Goal: Transaction & Acquisition: Purchase product/service

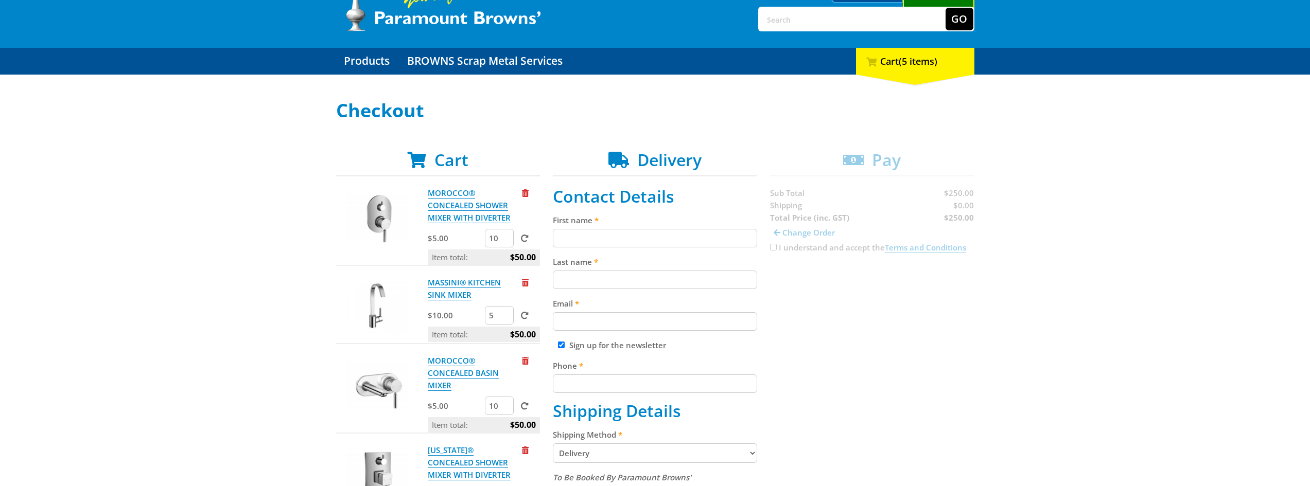
scroll to position [154, 0]
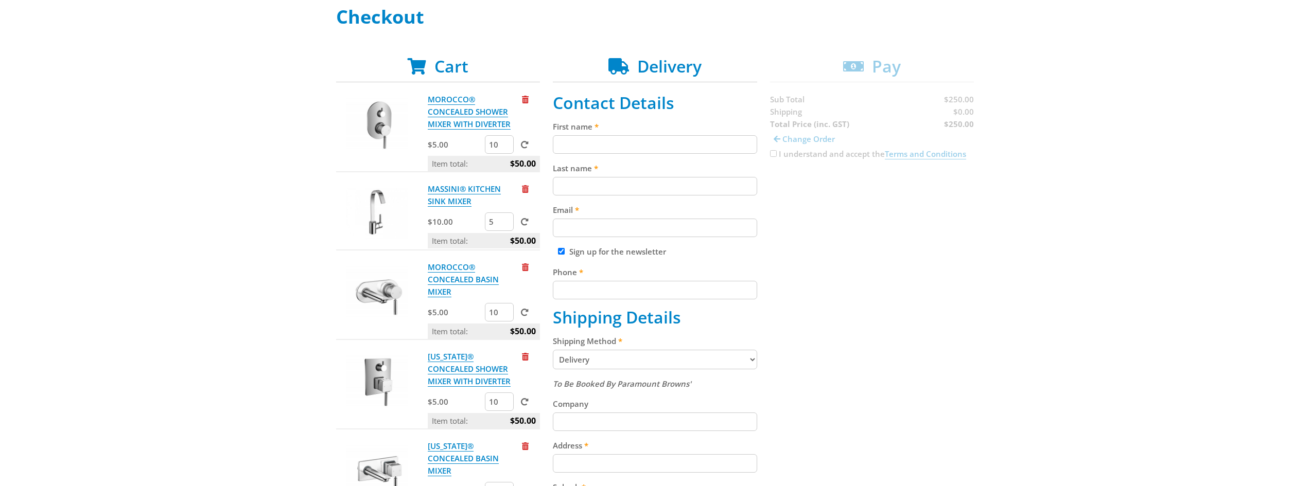
click at [562, 143] on input "First name" at bounding box center [655, 144] width 204 height 19
type input "domenic"
click at [574, 188] on input "Last name" at bounding box center [655, 186] width 204 height 19
type input "mittiga"
click at [585, 230] on input "Email" at bounding box center [655, 228] width 204 height 19
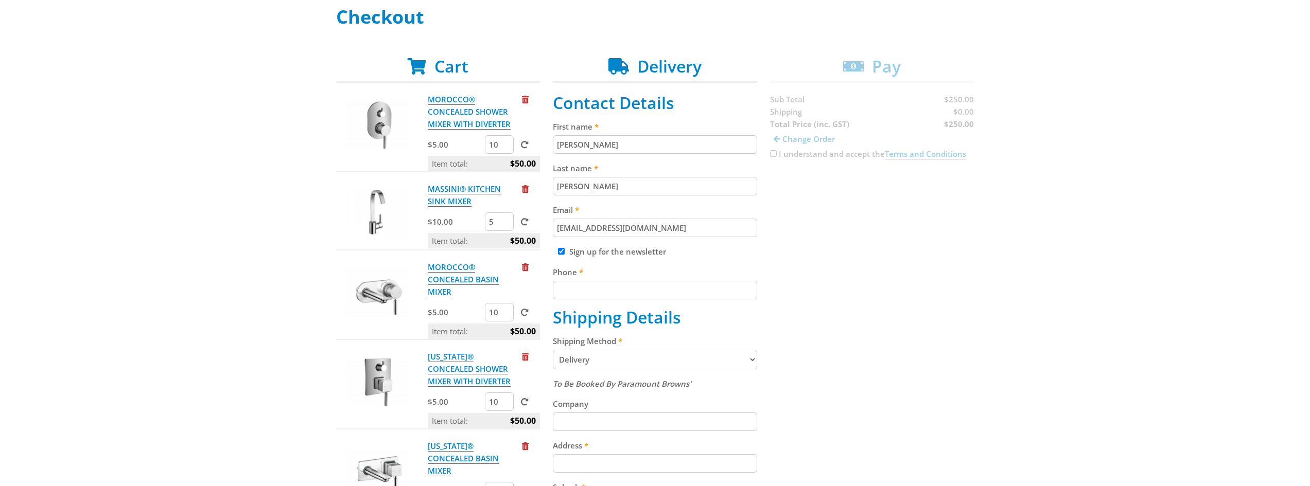
type input "dmittiga@hotmail.com"
click at [578, 301] on fieldset "Contact Details First name domenic Last name mittiga Email dmittiga@hotmail.com…" at bounding box center [655, 386] width 204 height 586
click at [583, 296] on input "Phone" at bounding box center [655, 290] width 204 height 19
type input "0417880705"
type input "40 Franklin St"
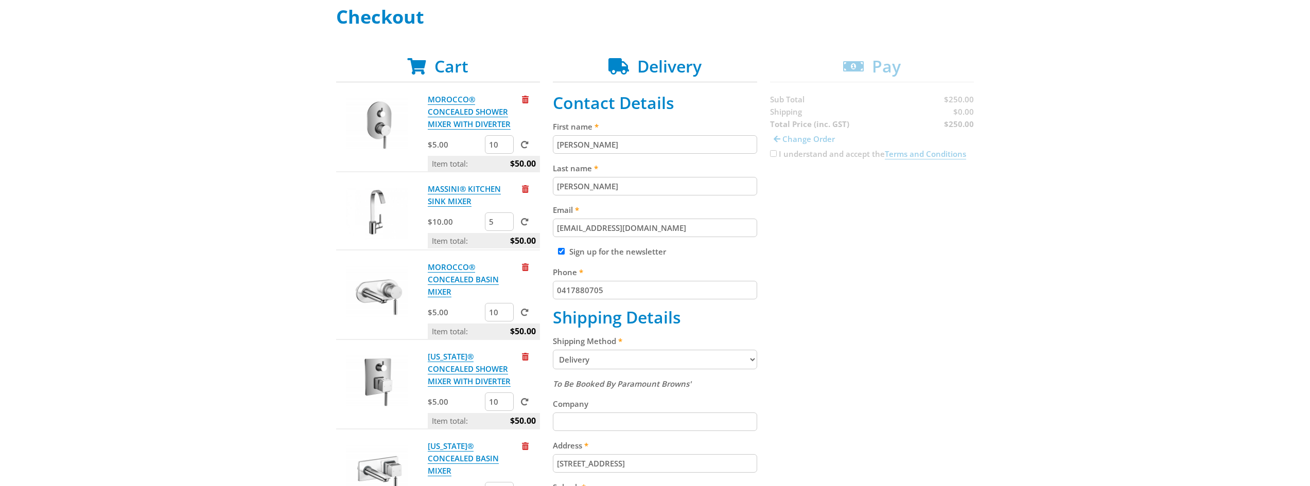
type input "Adelaide"
type input "5000"
select select "SA"
click at [596, 361] on select "Pickup from Mount Barker Delivery" at bounding box center [655, 360] width 204 height 20
click at [553, 350] on select "Pickup from Mount Barker Delivery" at bounding box center [655, 360] width 204 height 20
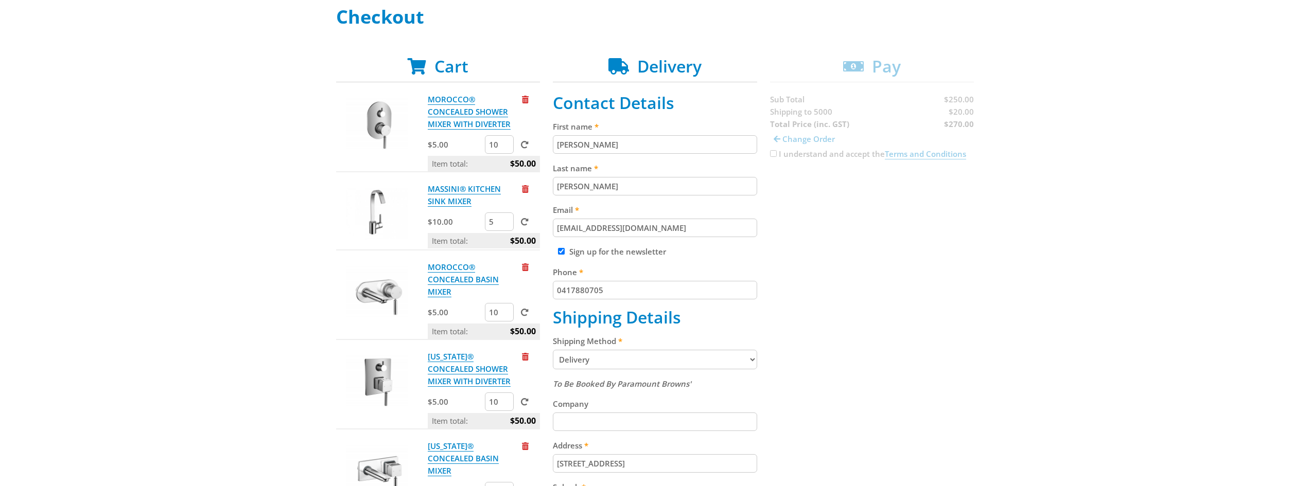
click at [570, 420] on input "Company" at bounding box center [655, 422] width 204 height 19
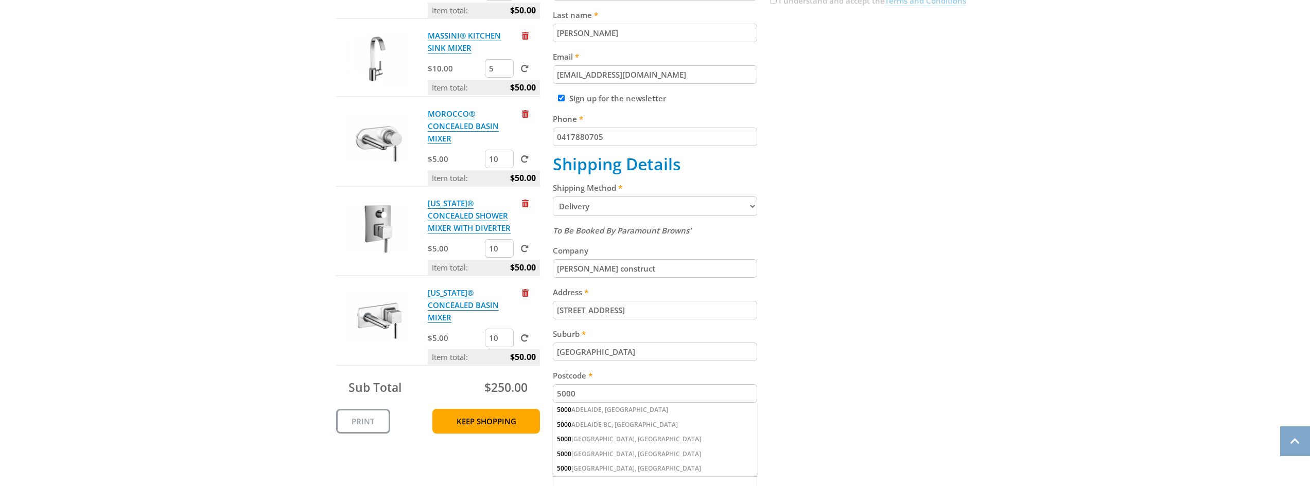
scroll to position [309, 0]
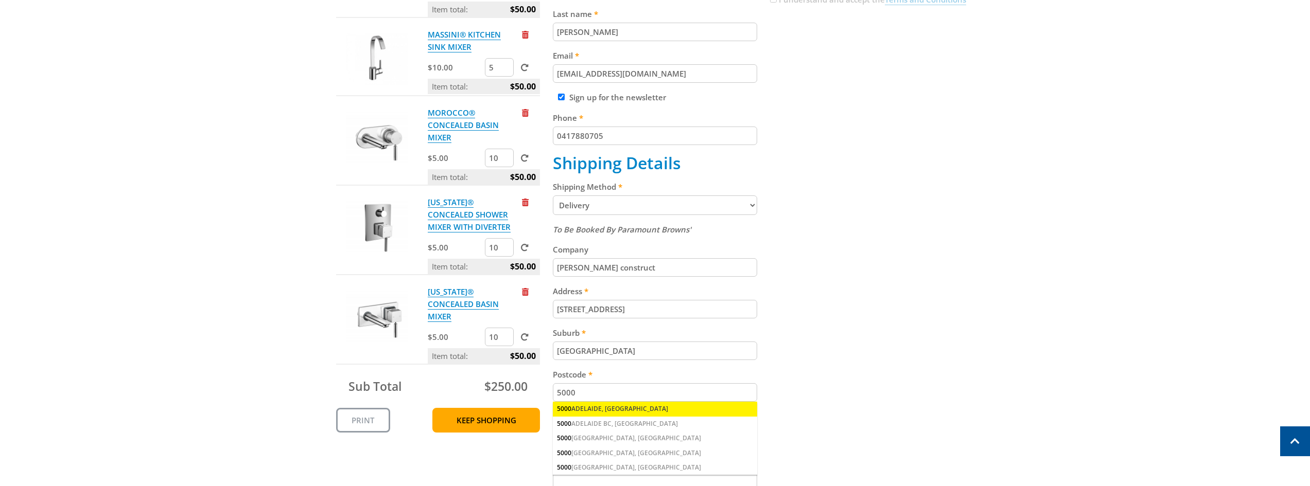
type input "mittiga construct"
click at [579, 410] on div "5000 ADELAIDE, SA" at bounding box center [655, 409] width 204 height 14
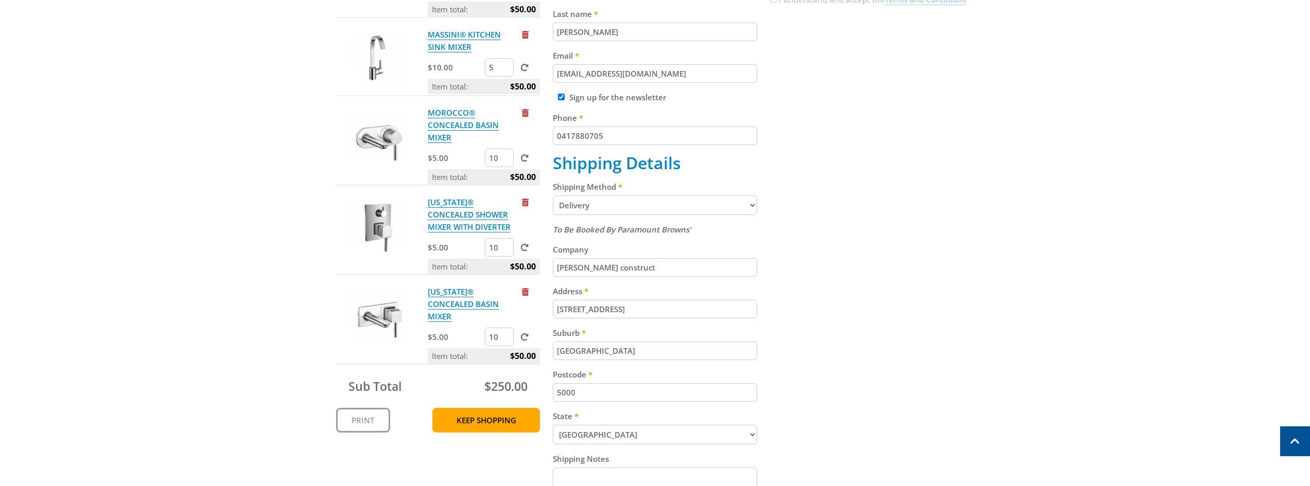
scroll to position [463, 0]
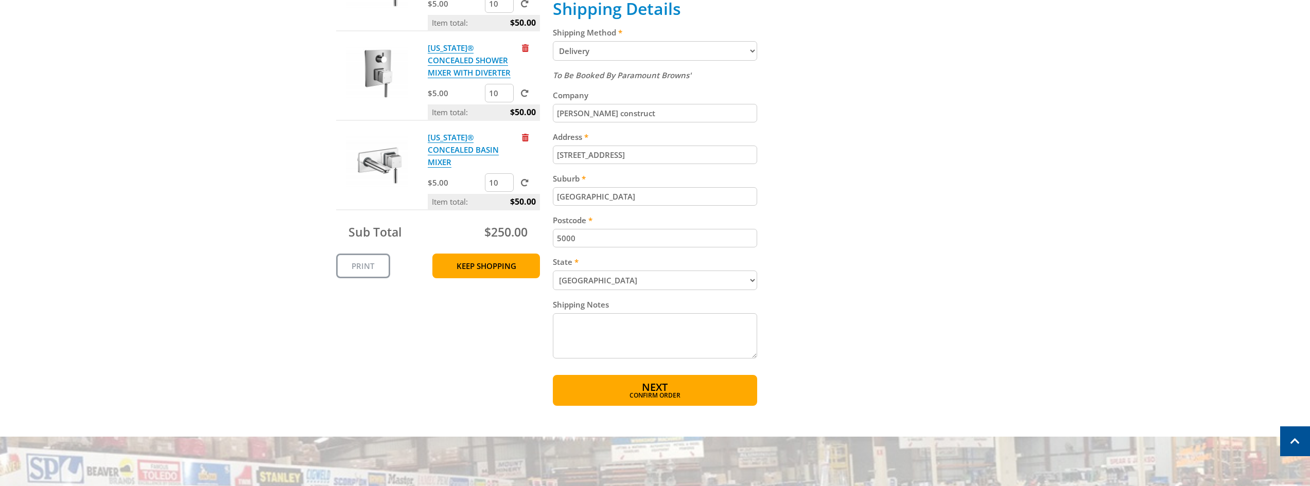
drag, startPoint x: 563, startPoint y: 320, endPoint x: 569, endPoint y: 326, distance: 8.0
click at [563, 321] on textarea "Shipping Notes" at bounding box center [655, 335] width 204 height 45
type textarea "please ring door bell delivery only between 9.30am and 4 pm mon-friday"
click at [655, 387] on span "Next" at bounding box center [655, 388] width 26 height 14
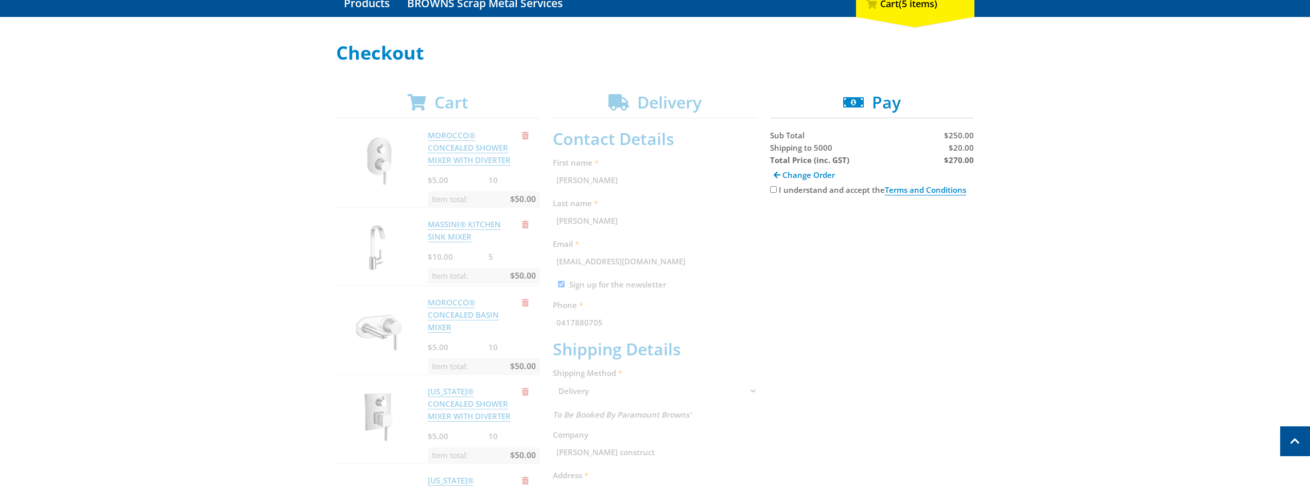
scroll to position [108, 0]
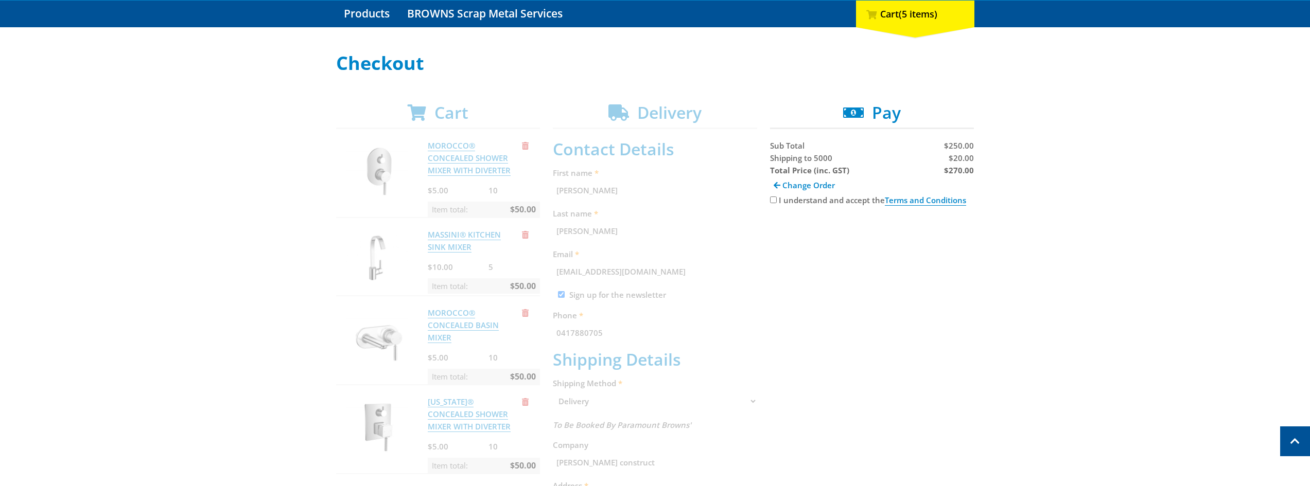
click at [773, 201] on input "I understand and accept the Terms and Conditions" at bounding box center [773, 200] width 7 height 7
checkbox input "true"
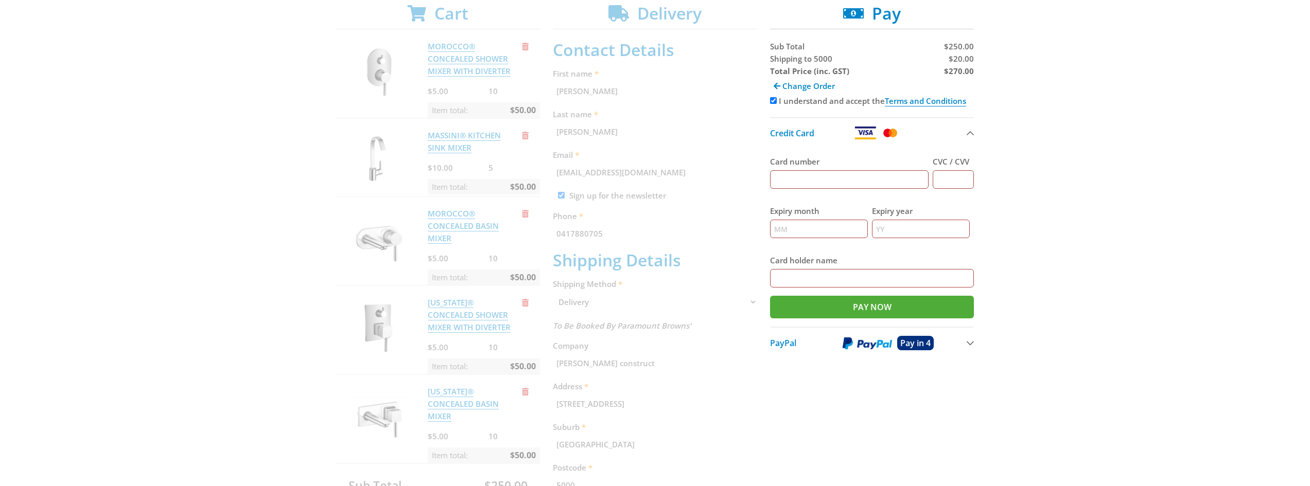
scroll to position [262, 0]
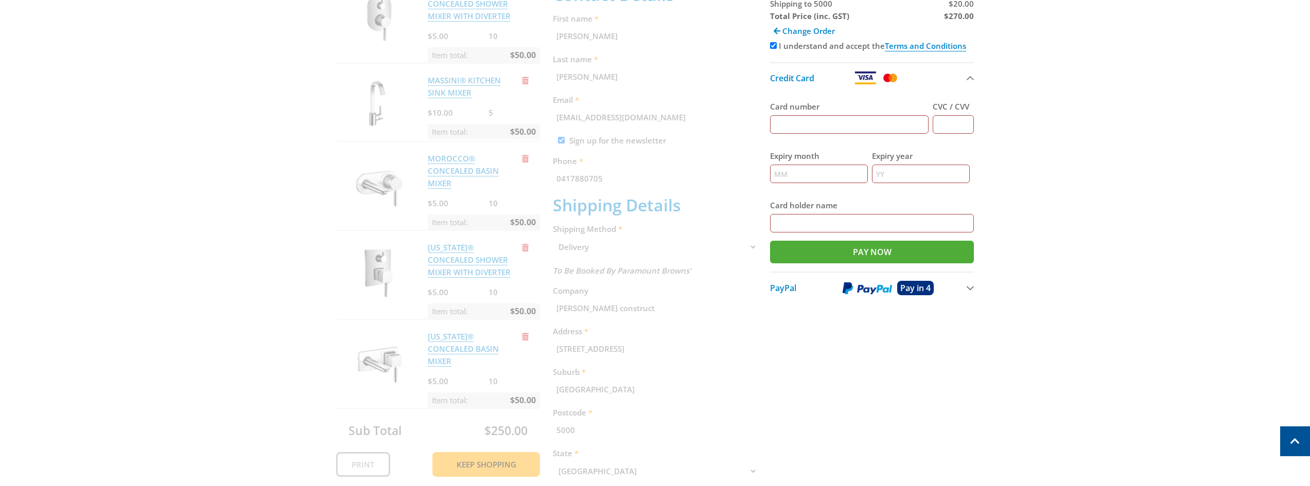
click at [806, 125] on input "Card number" at bounding box center [849, 124] width 159 height 19
type input "5188401101056649"
click at [959, 128] on input "CVC / CVV" at bounding box center [952, 124] width 41 height 19
type input "533"
click at [809, 176] on input "Expiry month" at bounding box center [819, 174] width 98 height 19
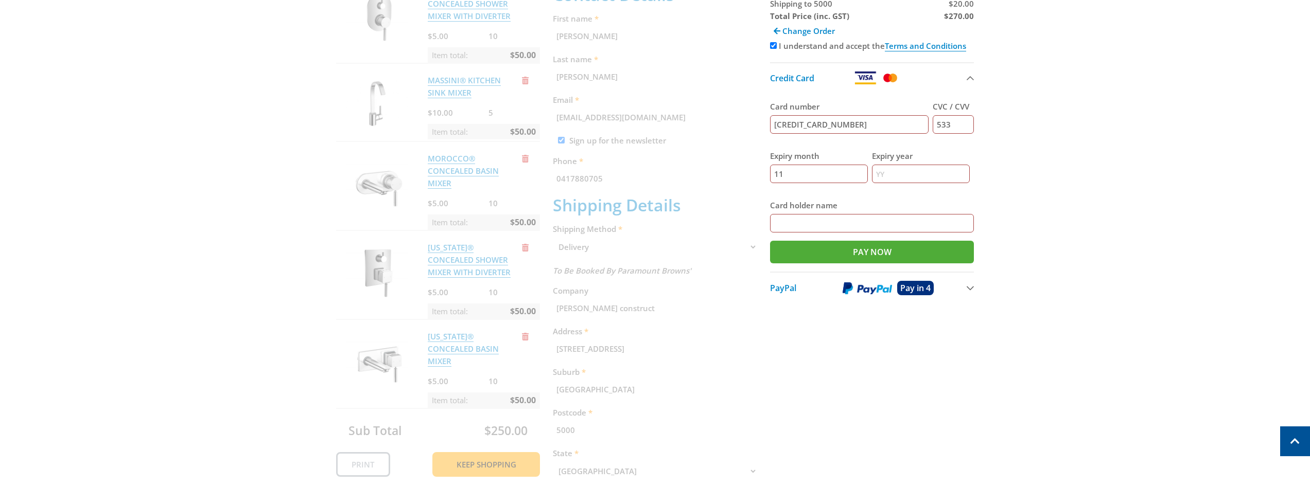
type input "11"
click at [901, 172] on input "Expiry year" at bounding box center [921, 174] width 98 height 19
type input "28"
click at [808, 223] on input "Card holder name" at bounding box center [872, 223] width 204 height 19
type input "dp mittiga"
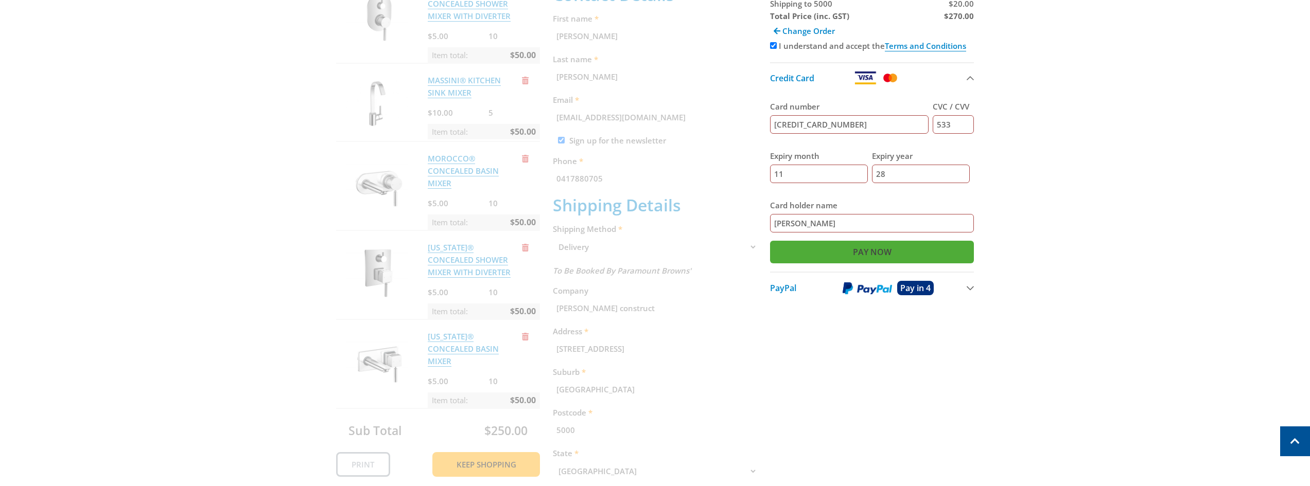
click at [863, 256] on input "Pay Now" at bounding box center [872, 252] width 204 height 23
type input "Paying..."
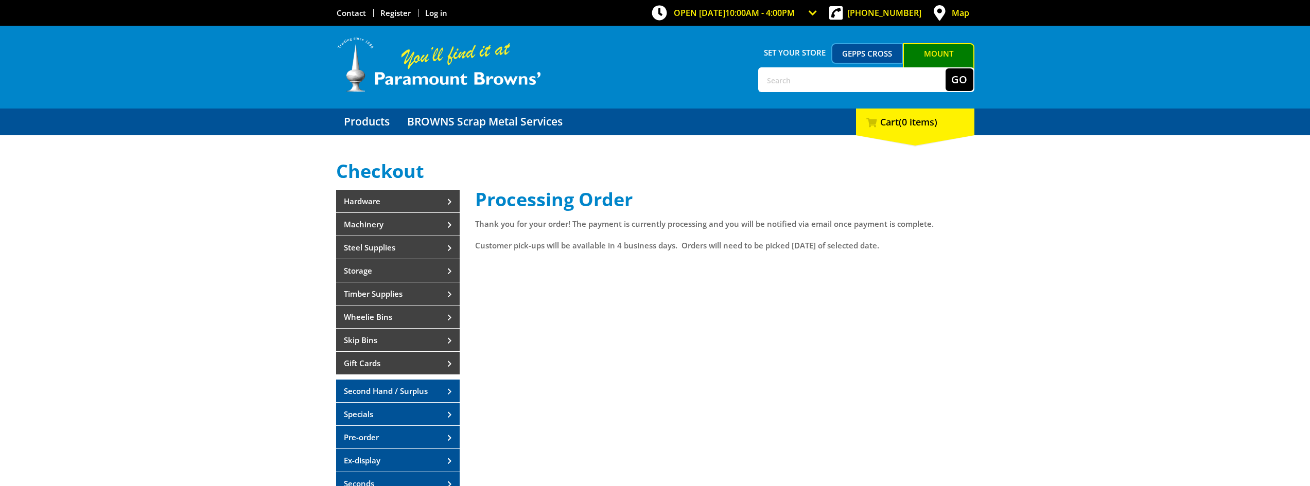
click at [273, 69] on div "Mount [PERSON_NAME] Open [DATE] 10:00am - 4:00pm Gepps Cross [STREET_ADDRESS] S…" at bounding box center [655, 81] width 1310 height 110
click at [485, 75] on img at bounding box center [439, 64] width 206 height 57
